Goal: Information Seeking & Learning: Check status

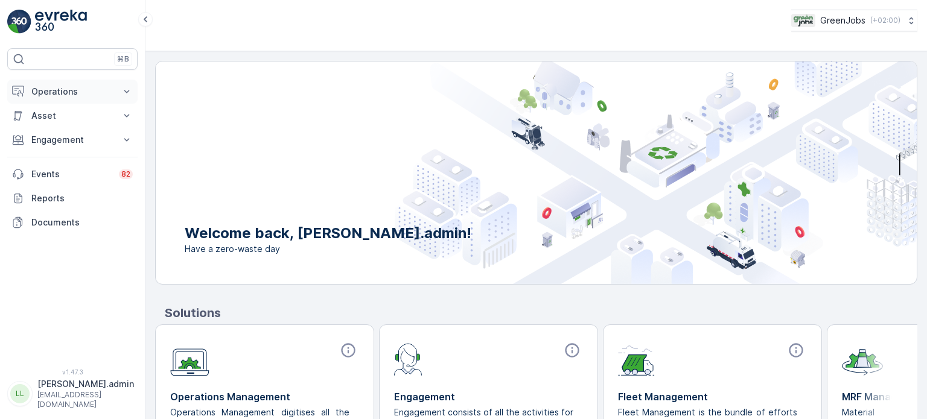
click at [61, 89] on p "Operations" at bounding box center [72, 92] width 82 height 12
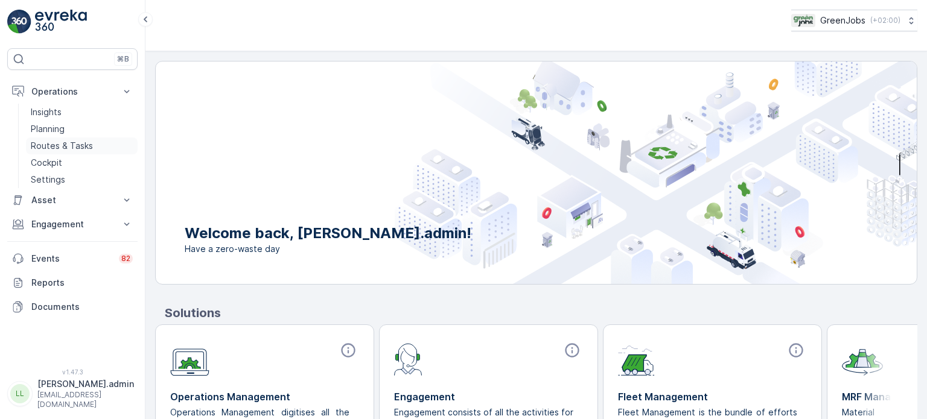
click at [60, 149] on p "Routes & Tasks" at bounding box center [62, 146] width 62 height 12
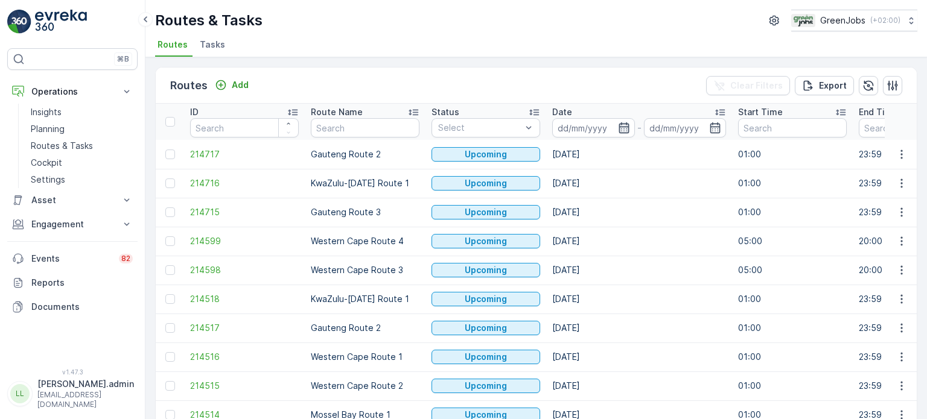
click at [622, 127] on icon "button" at bounding box center [624, 128] width 12 height 12
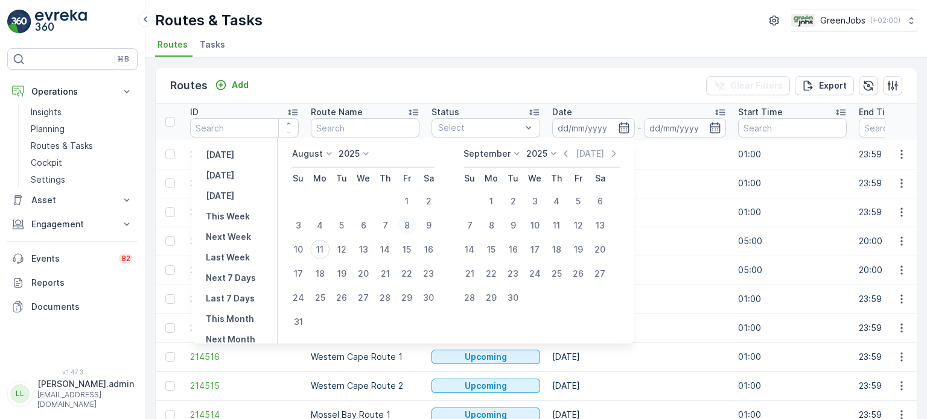
click at [416, 223] on div "8" at bounding box center [406, 225] width 19 height 19
type input "[DATE]"
click at [416, 221] on div "8" at bounding box center [406, 225] width 19 height 19
type input "[DATE]"
click at [416, 221] on div "8" at bounding box center [406, 225] width 19 height 19
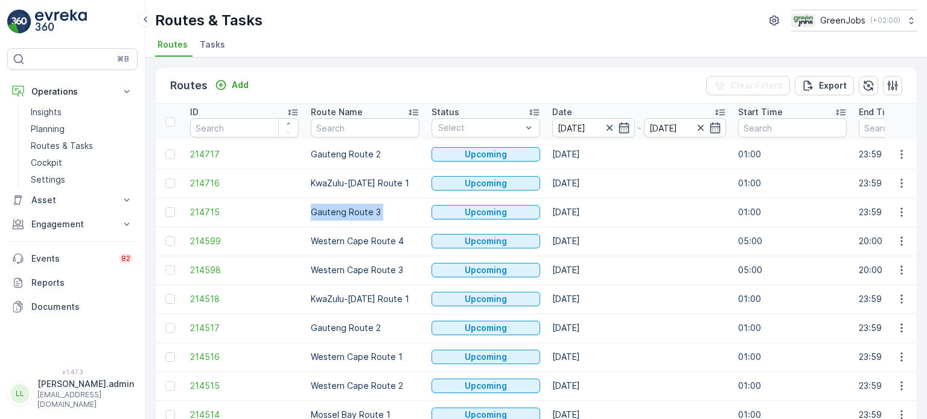
click at [419, 221] on td "Gauteng Route 3" at bounding box center [365, 212] width 121 height 29
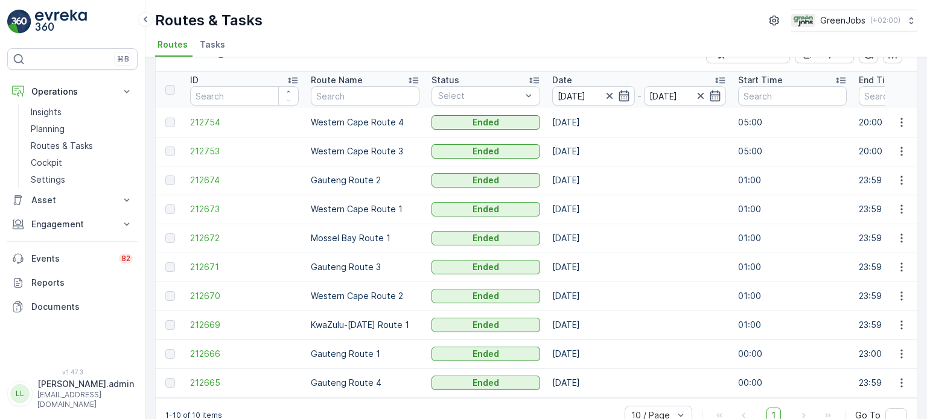
scroll to position [60, 0]
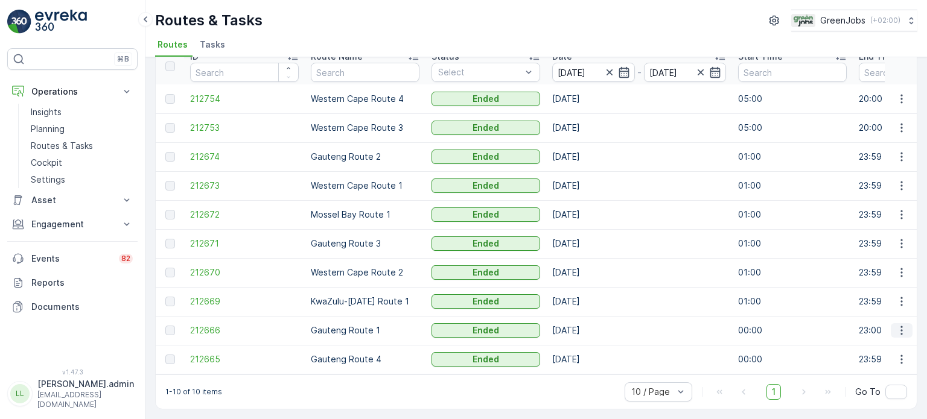
click at [896, 326] on icon "button" at bounding box center [902, 331] width 12 height 12
click at [868, 340] on span "See More Details" at bounding box center [873, 343] width 70 height 12
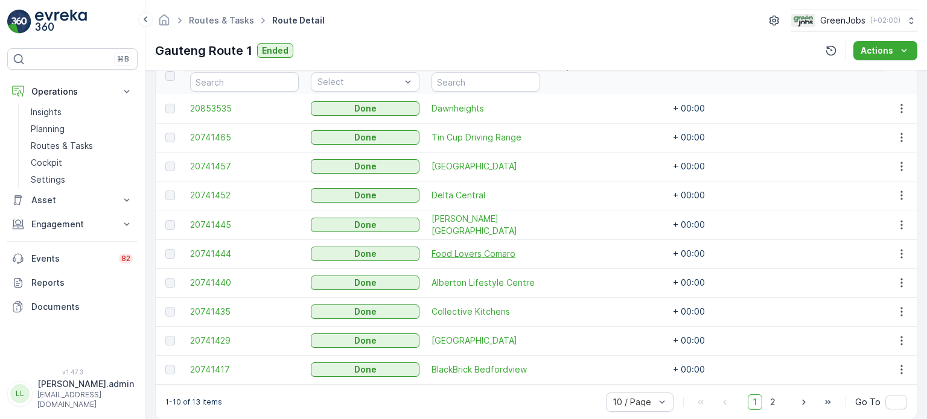
scroll to position [362, 0]
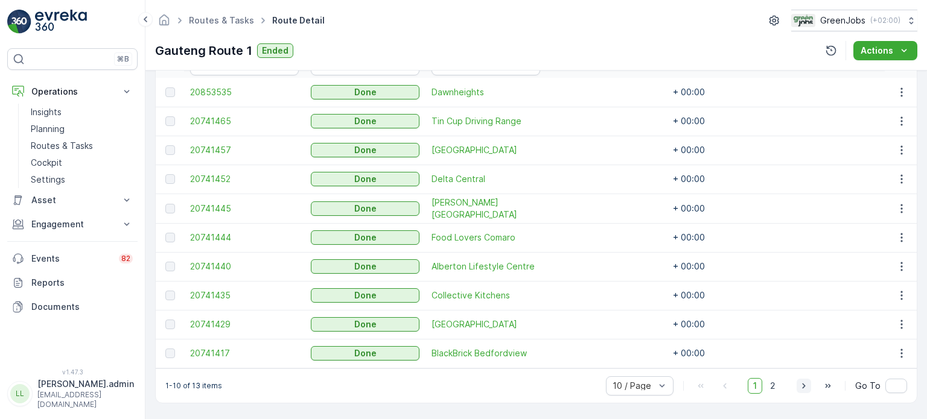
click at [804, 384] on icon "button" at bounding box center [804, 386] width 12 height 12
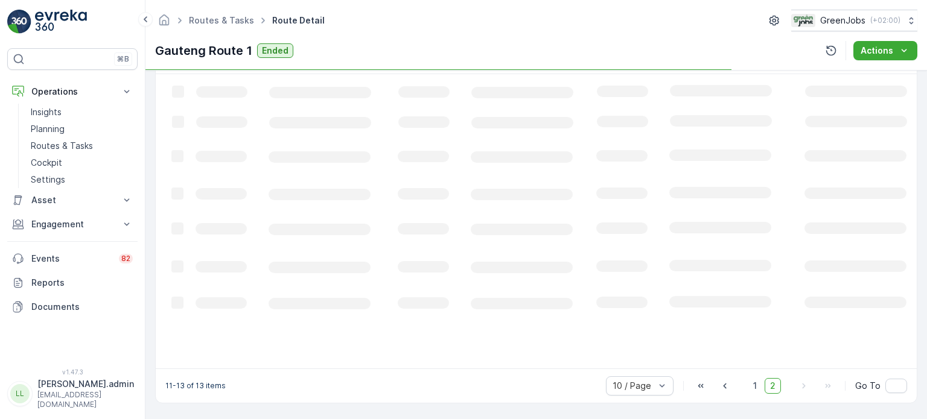
scroll to position [324, 0]
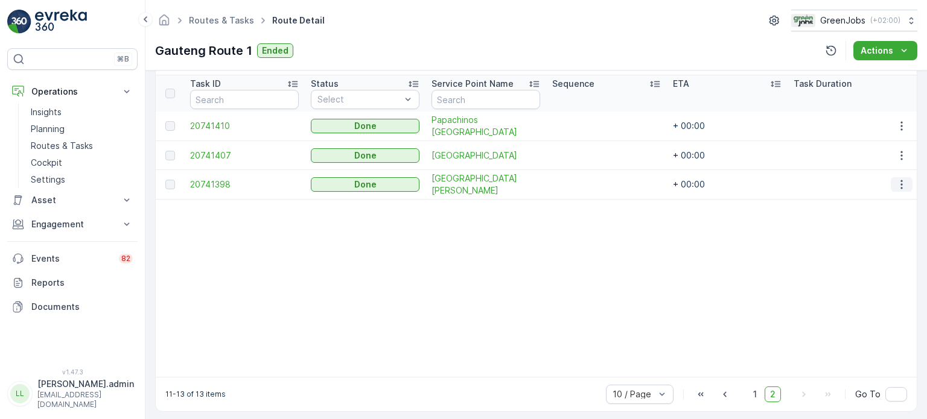
click at [900, 180] on icon "button" at bounding box center [902, 185] width 12 height 12
click at [871, 199] on span "See More Details" at bounding box center [887, 201] width 70 height 12
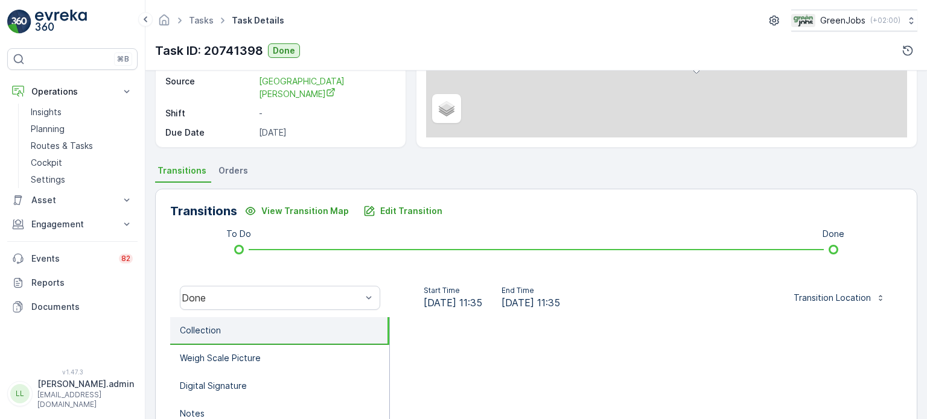
scroll to position [181, 0]
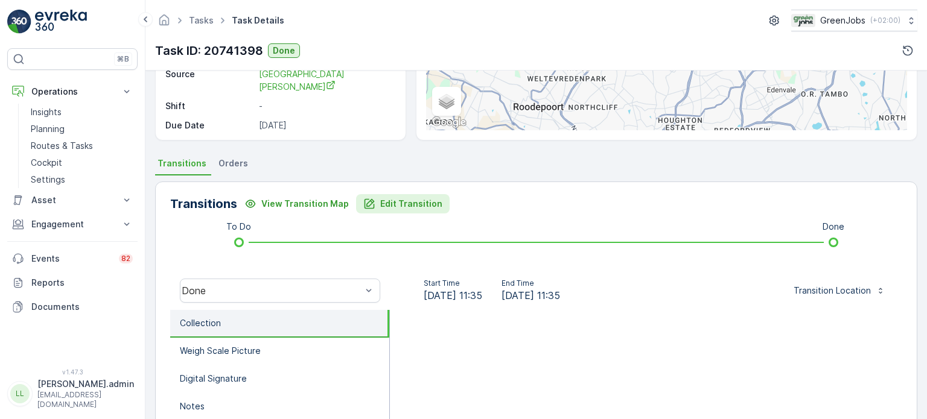
click at [384, 200] on p "Edit Transition" at bounding box center [411, 204] width 62 height 12
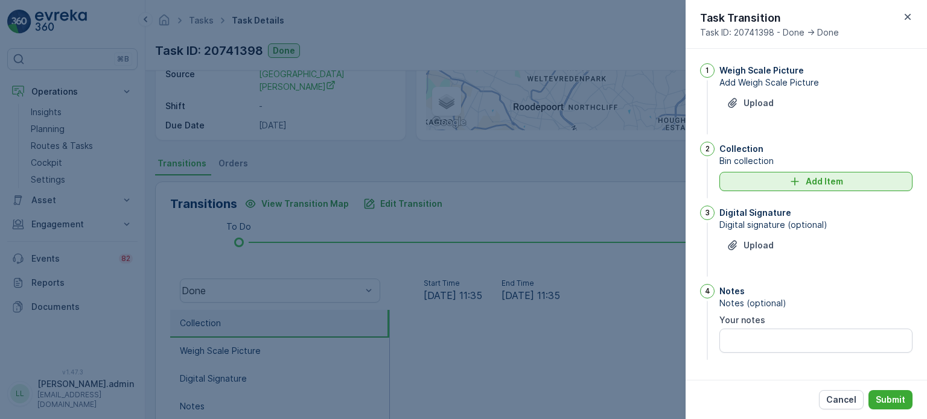
click at [731, 173] on button "Add Item" at bounding box center [815, 181] width 193 height 19
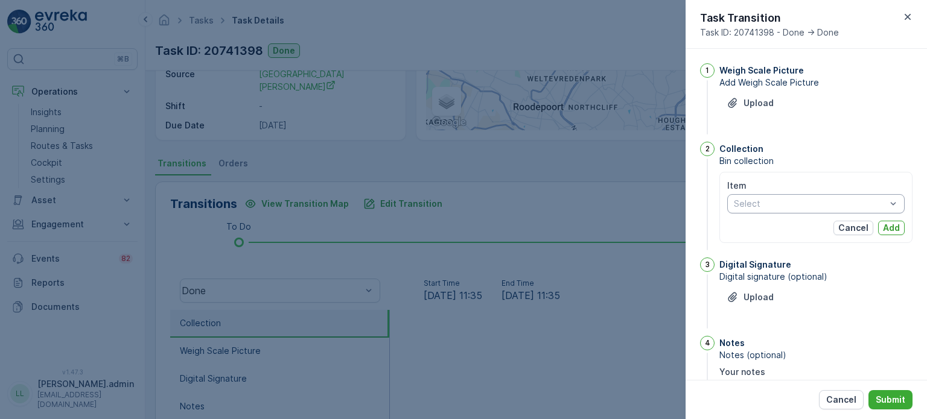
click at [747, 208] on div at bounding box center [810, 204] width 155 height 10
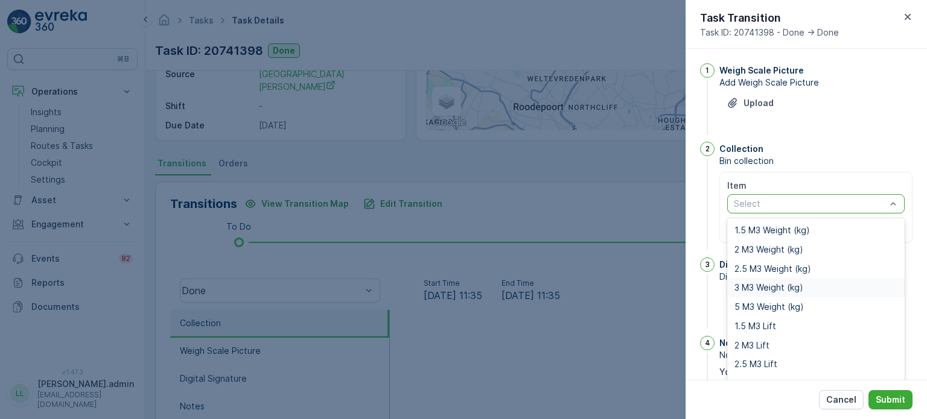
click at [757, 284] on span "3 M3 Weight (kg)" at bounding box center [768, 288] width 69 height 10
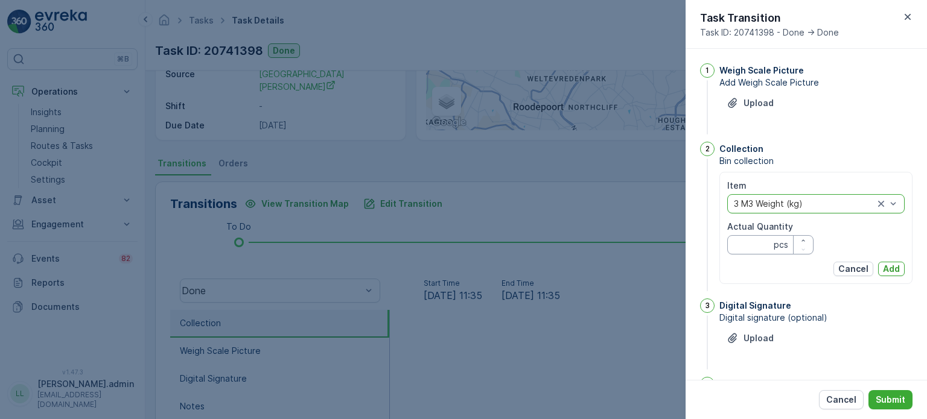
click at [747, 244] on Quantity "Actual Quantity" at bounding box center [770, 244] width 86 height 19
type Quantity "196"
click at [889, 264] on p "Add" at bounding box center [891, 269] width 17 height 12
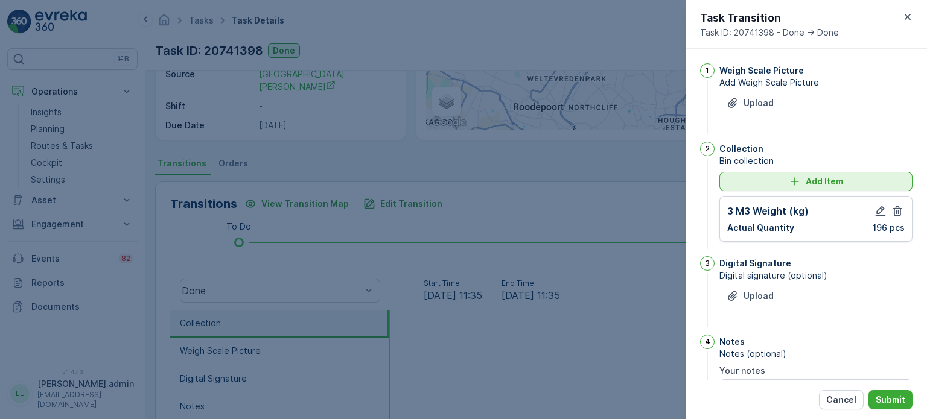
click at [766, 186] on div "Add Item" at bounding box center [816, 182] width 179 height 12
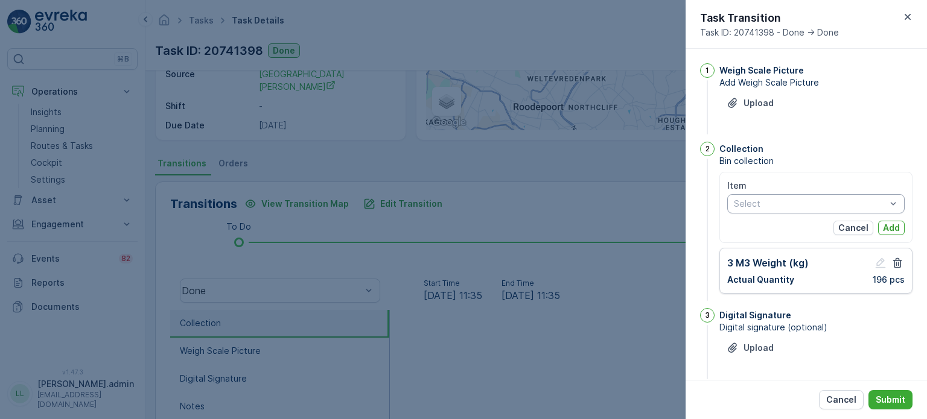
click at [745, 202] on div at bounding box center [810, 204] width 155 height 10
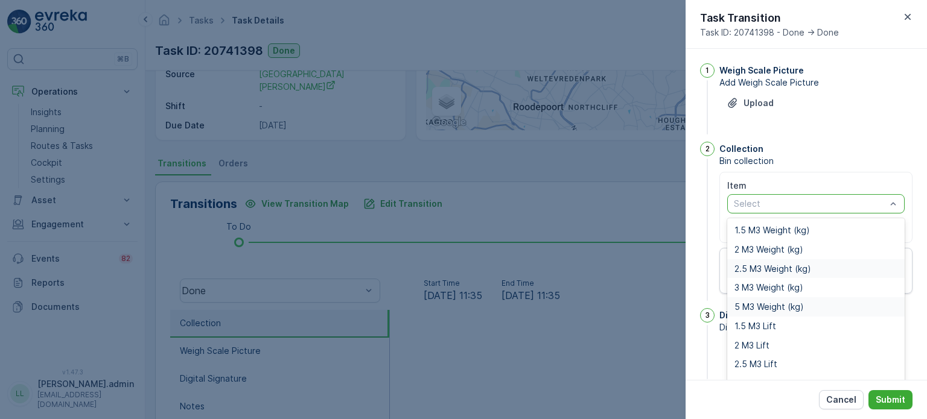
scroll to position [15, 0]
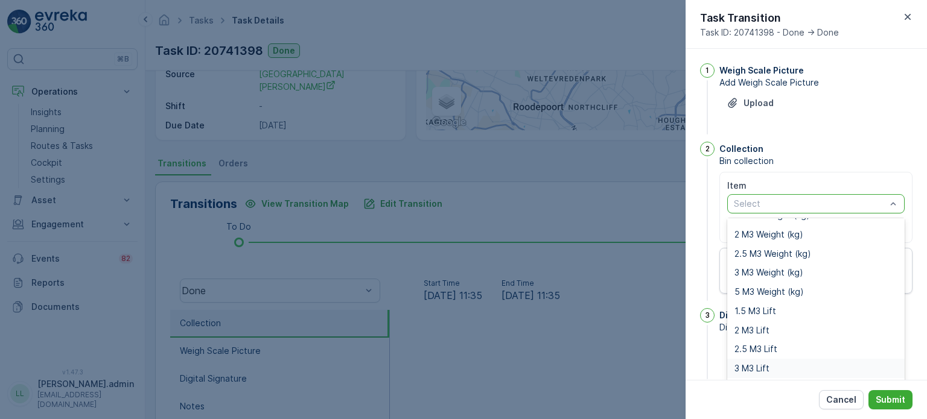
click at [753, 365] on span "3 M3 Lift" at bounding box center [751, 369] width 35 height 10
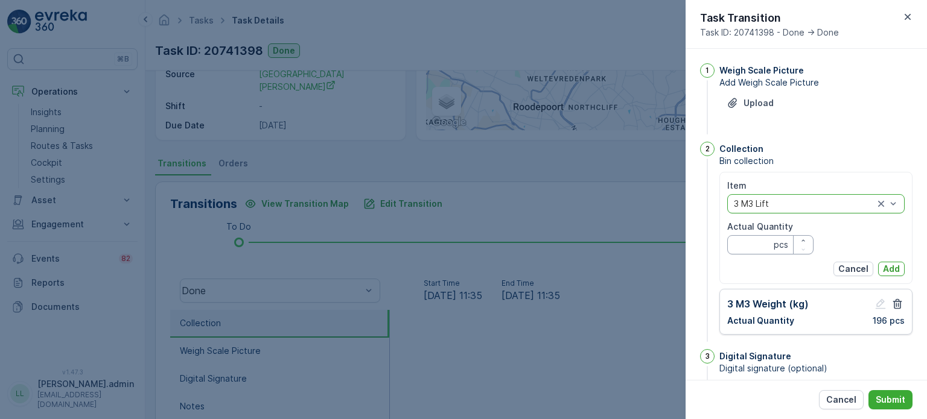
click at [748, 242] on Quantity "Actual Quantity" at bounding box center [770, 244] width 86 height 19
type Quantity "1"
click at [886, 267] on p "Add" at bounding box center [891, 269] width 17 height 12
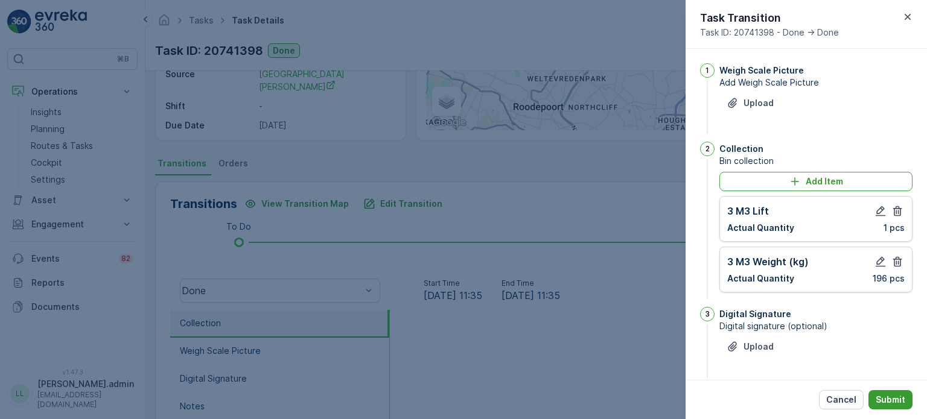
click at [894, 393] on button "Submit" at bounding box center [890, 399] width 44 height 19
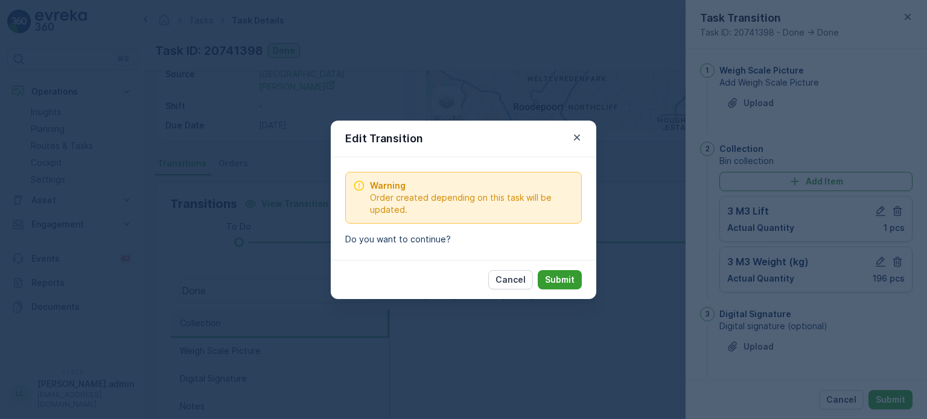
click at [571, 272] on button "Submit" at bounding box center [560, 279] width 44 height 19
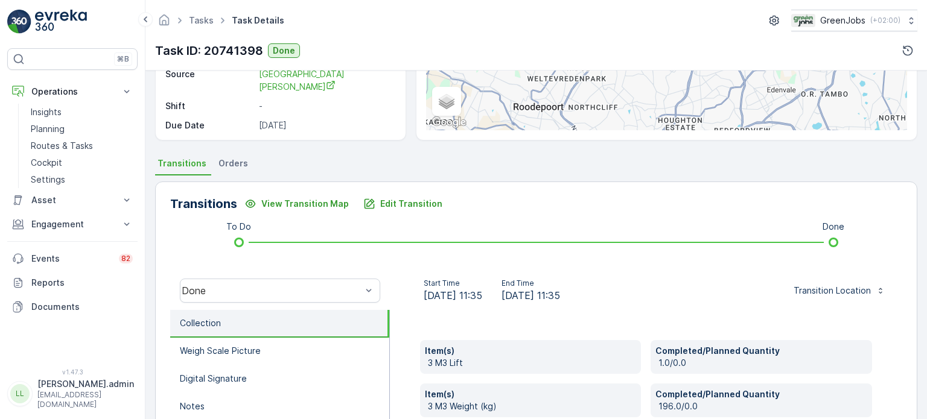
click at [238, 161] on span "Orders" at bounding box center [233, 164] width 30 height 12
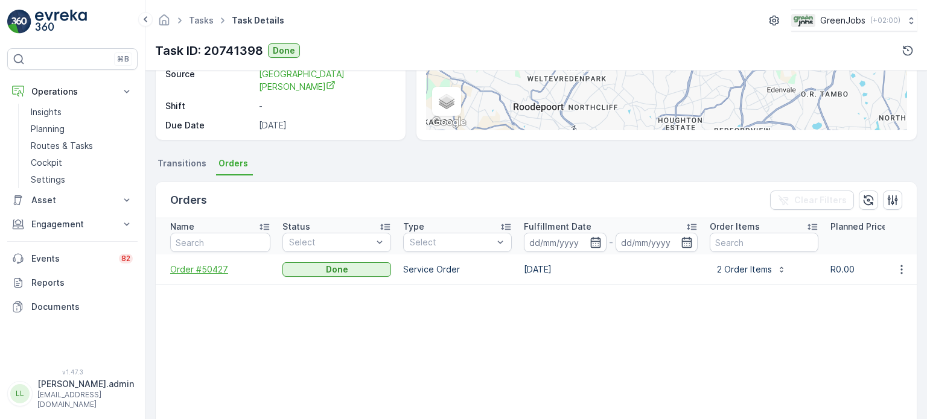
click at [204, 267] on span "Order #50427" at bounding box center [220, 270] width 100 height 12
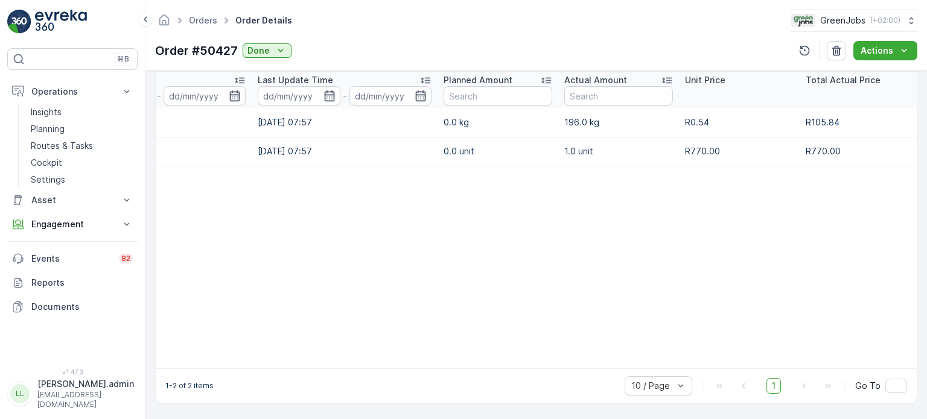
scroll to position [0, 225]
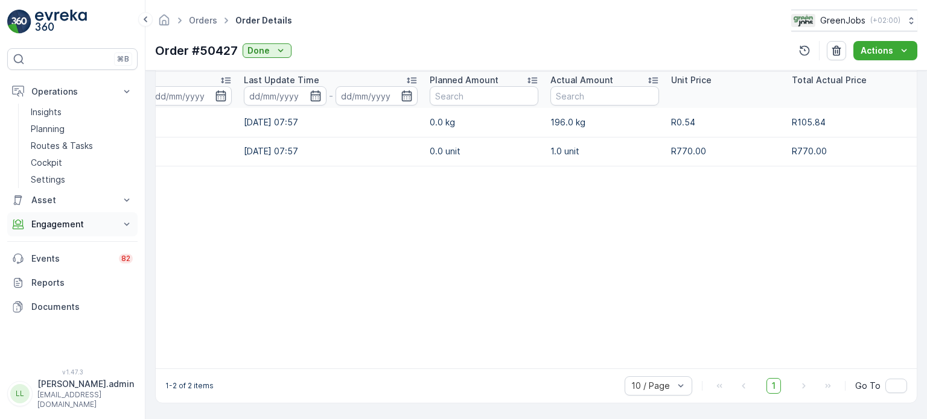
click at [60, 222] on p "Engagement" at bounding box center [72, 224] width 82 height 12
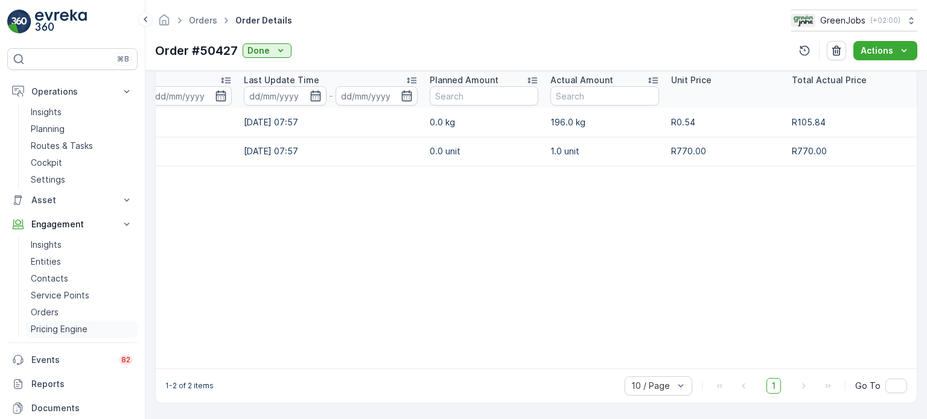
click at [60, 329] on p "Pricing Engine" at bounding box center [59, 329] width 57 height 12
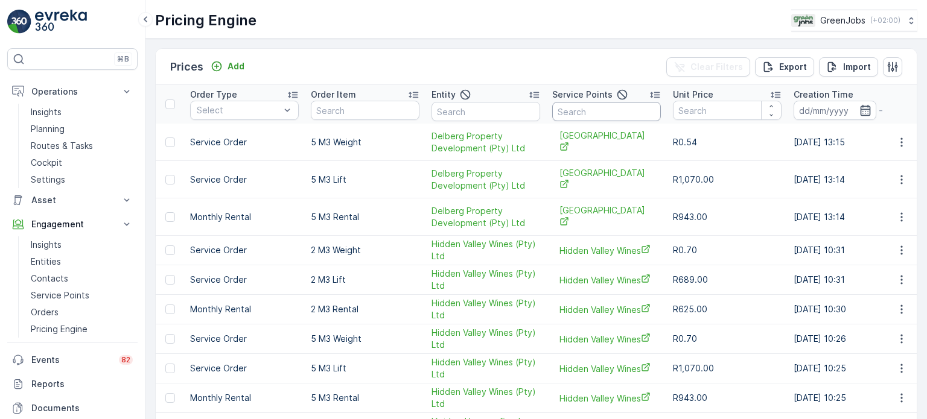
click at [599, 109] on input "text" at bounding box center [606, 111] width 109 height 19
type input "huntsw"
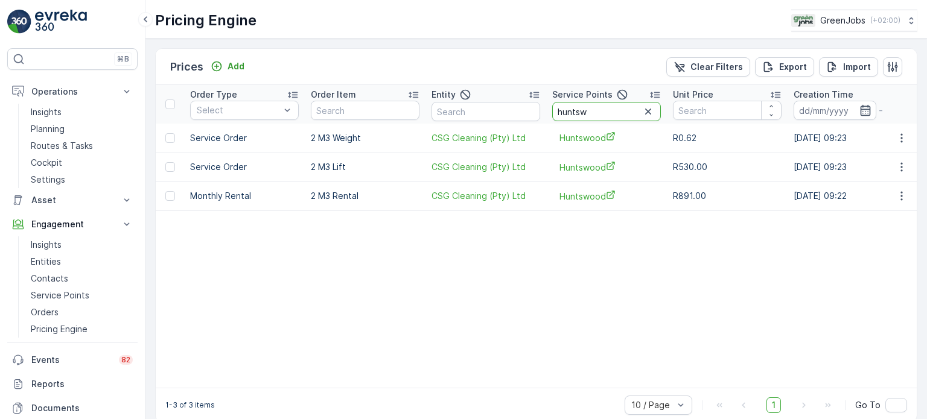
click at [589, 110] on input "huntsw" at bounding box center [606, 111] width 109 height 19
type input "h"
type input "table"
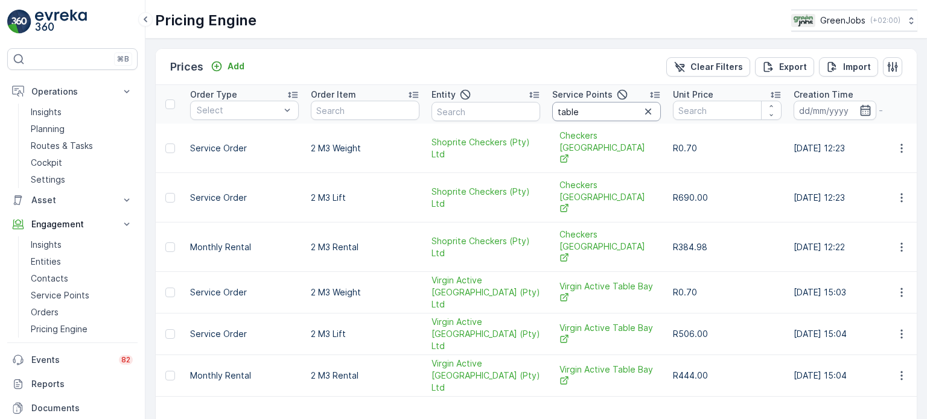
click at [586, 109] on input "table" at bounding box center [606, 111] width 109 height 19
type input "t"
type input "bayside"
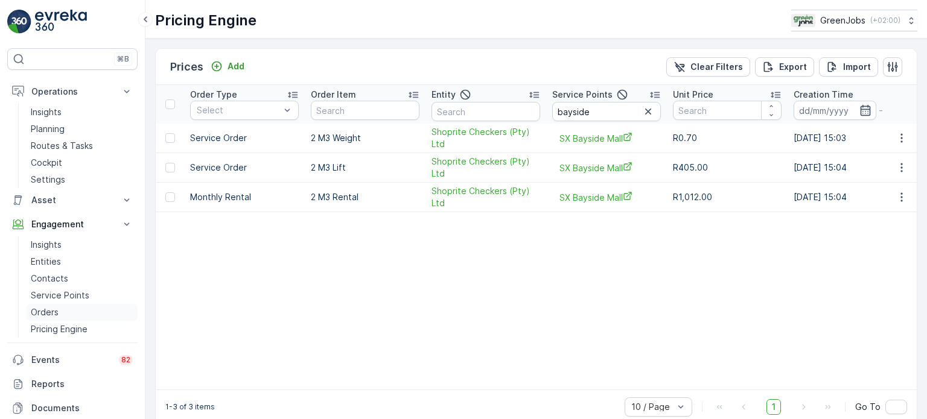
click at [46, 309] on p "Orders" at bounding box center [45, 313] width 28 height 12
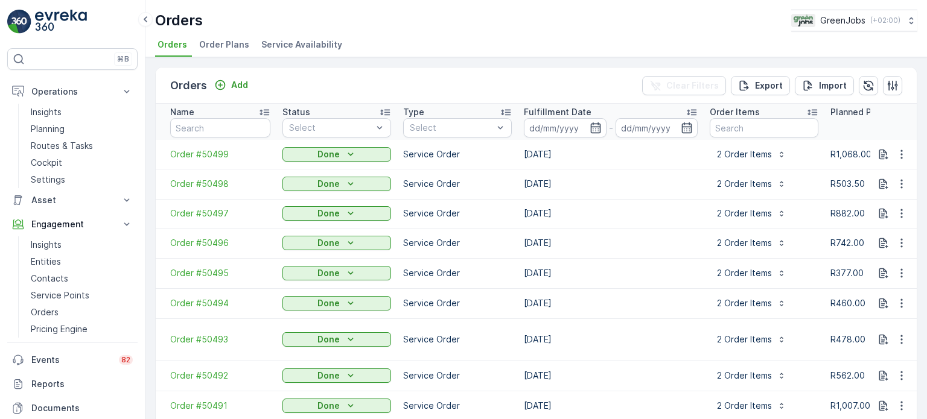
click at [233, 45] on span "Order Plans" at bounding box center [224, 45] width 50 height 12
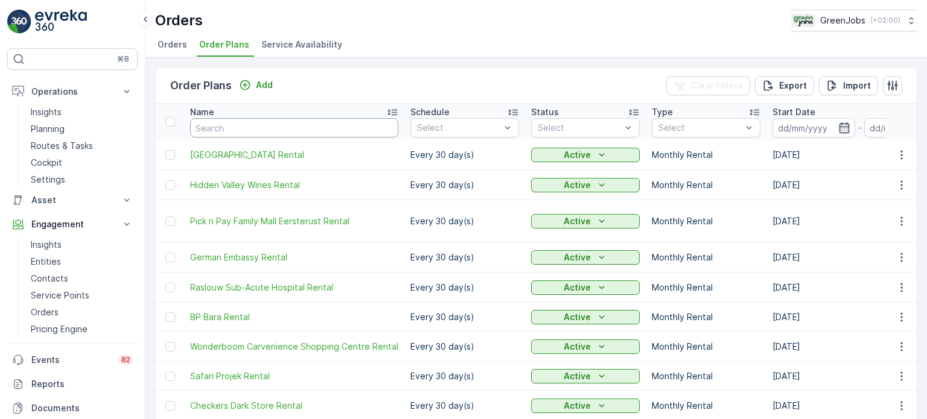
click at [223, 132] on input "text" at bounding box center [294, 127] width 208 height 19
type input "bays"
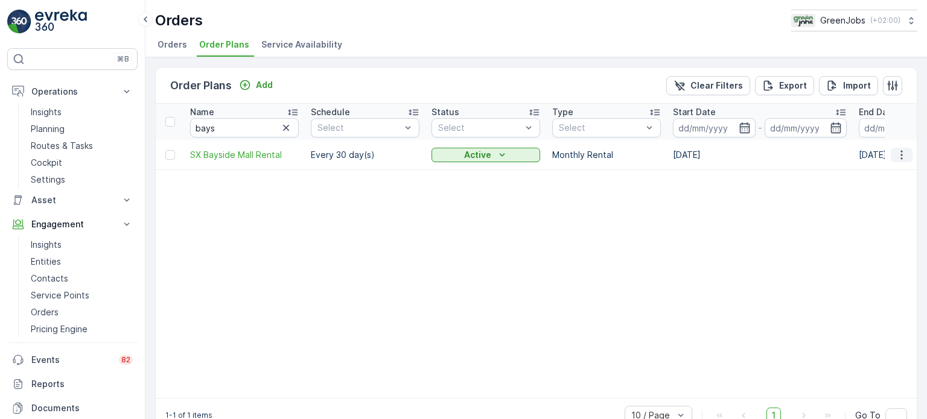
click at [898, 155] on icon "button" at bounding box center [902, 155] width 12 height 12
click at [881, 188] on span "Edit Order Plan" at bounding box center [879, 189] width 61 height 12
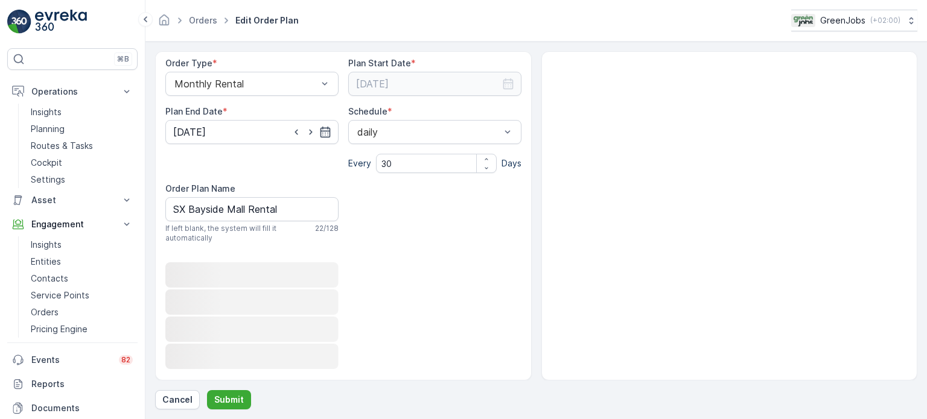
scroll to position [124, 0]
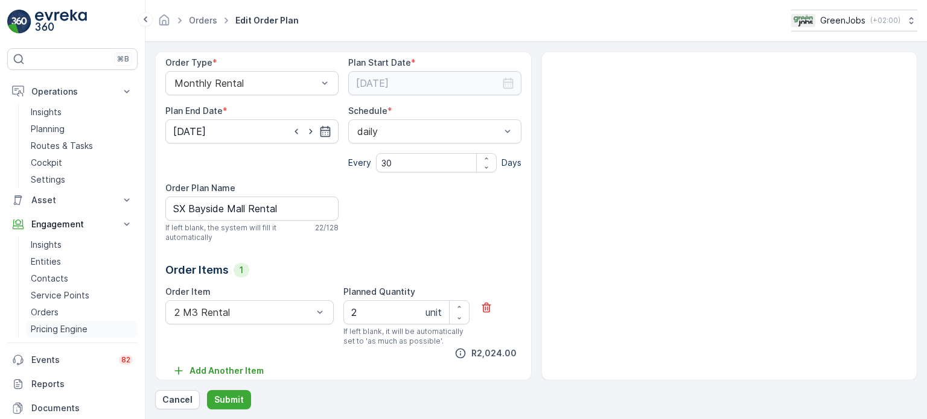
click at [75, 325] on p "Pricing Engine" at bounding box center [59, 329] width 57 height 12
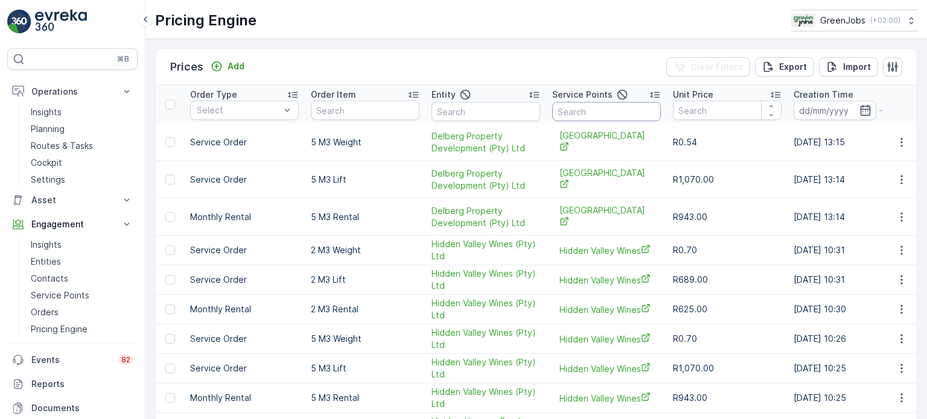
click at [601, 109] on input "text" at bounding box center [606, 111] width 109 height 19
type input "bays"
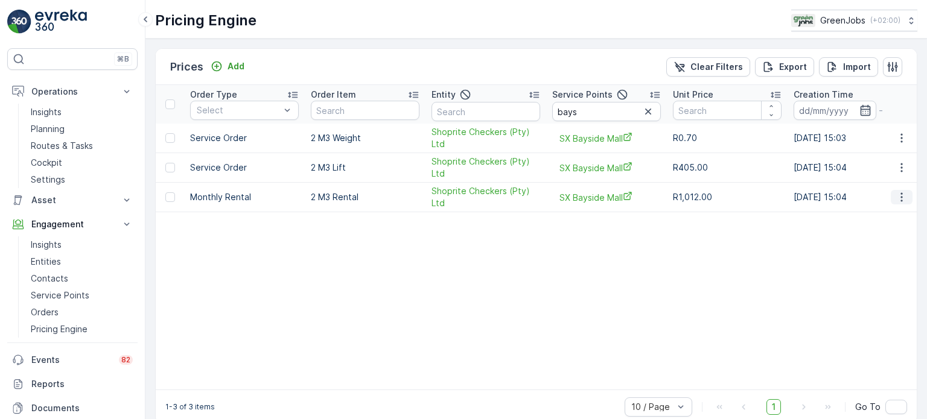
click at [903, 198] on icon "button" at bounding box center [902, 197] width 12 height 12
click at [898, 232] on span "Price History" at bounding box center [894, 232] width 52 height 12
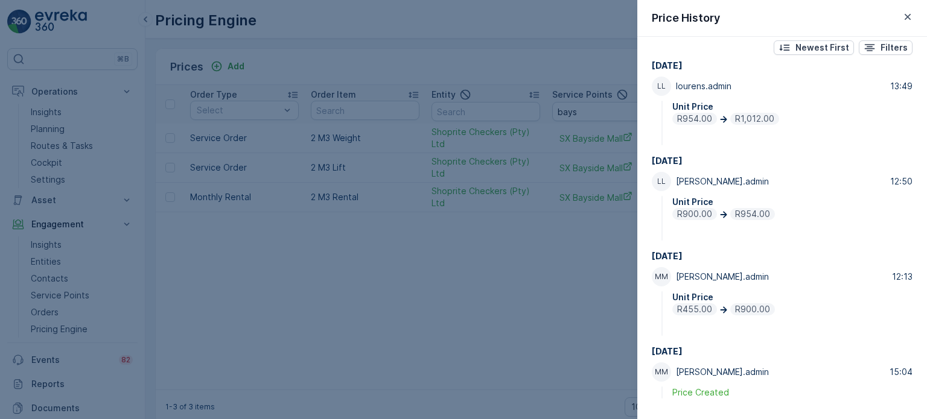
scroll to position [14, 0]
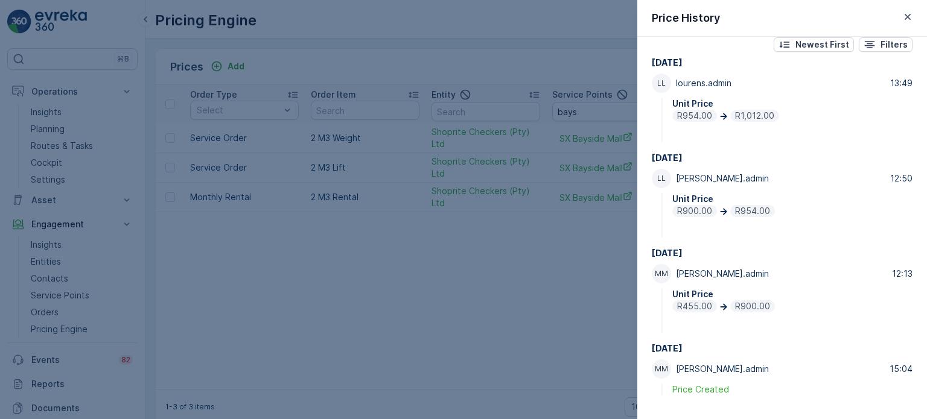
click at [907, 13] on icon "button" at bounding box center [908, 17] width 12 height 12
